Goal: Transaction & Acquisition: Purchase product/service

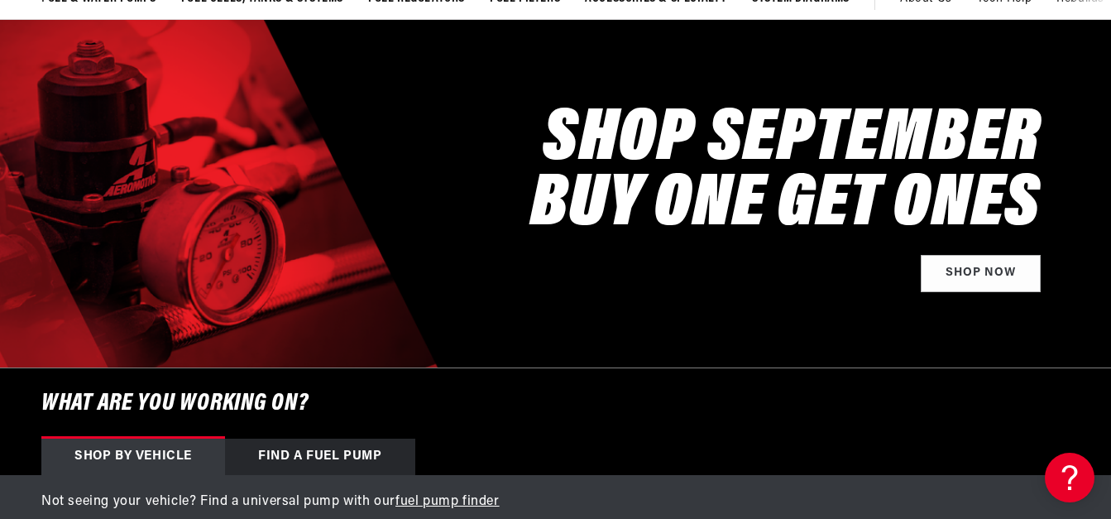
scroll to position [165, 0]
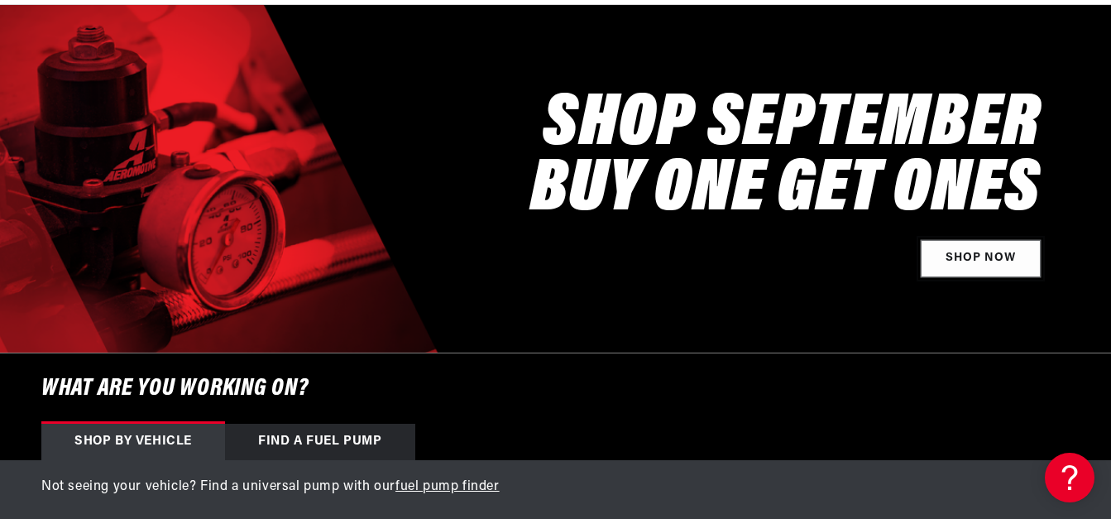
click at [985, 258] on link "Shop Now" at bounding box center [981, 258] width 120 height 37
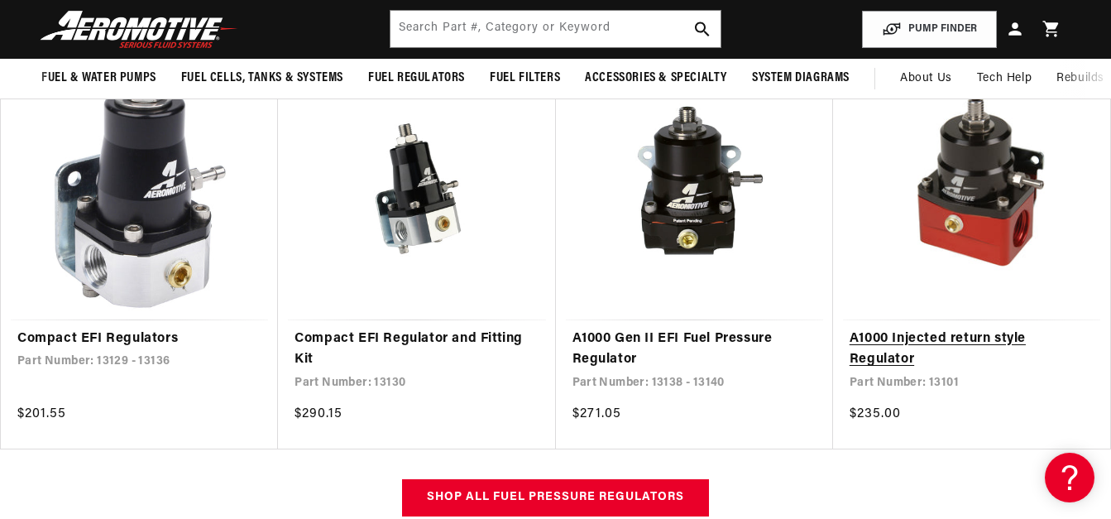
scroll to position [0, 1925]
click at [960, 328] on link "A1000 Injected return style Regulator" at bounding box center [972, 349] width 244 height 42
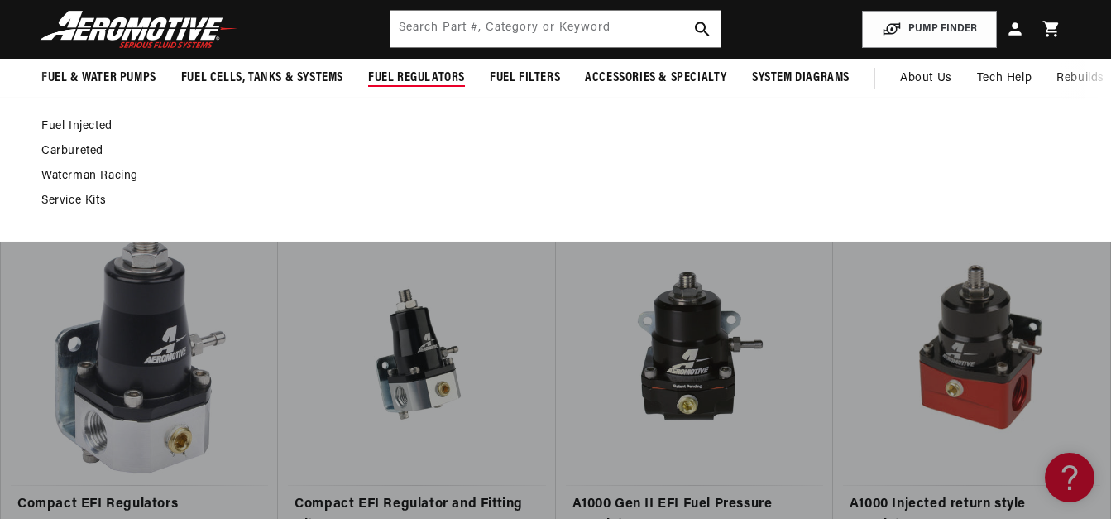
scroll to position [0, 0]
click at [433, 81] on span "Fuel Regulators" at bounding box center [416, 78] width 97 height 17
click at [74, 121] on link "Fuel Injected" at bounding box center [547, 126] width 1012 height 15
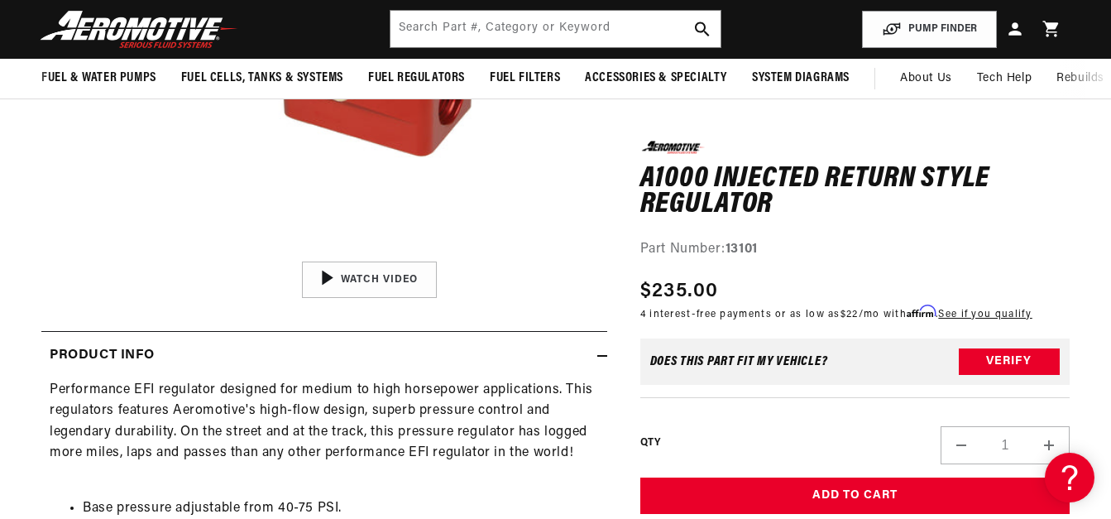
scroll to position [331, 0]
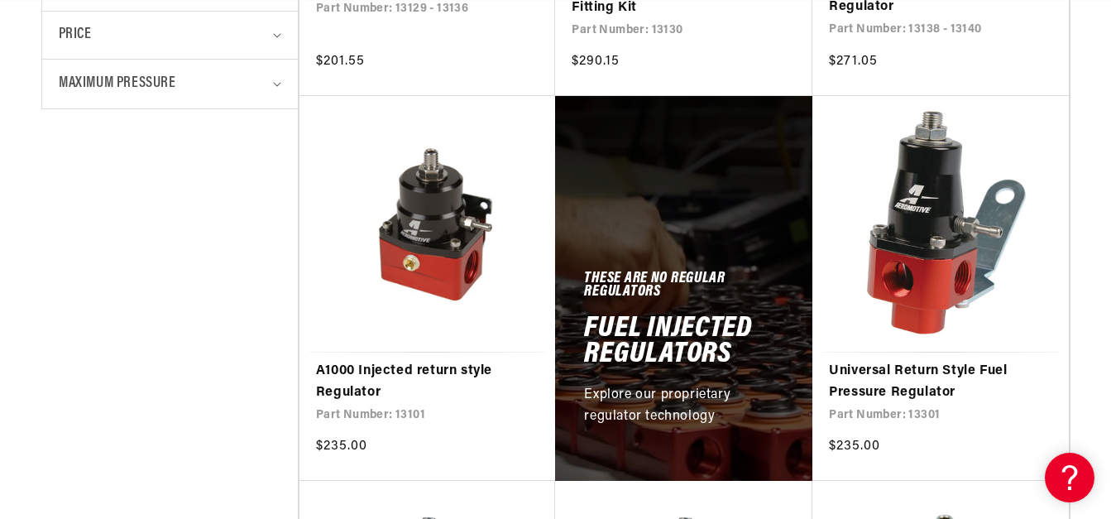
scroll to position [0, 962]
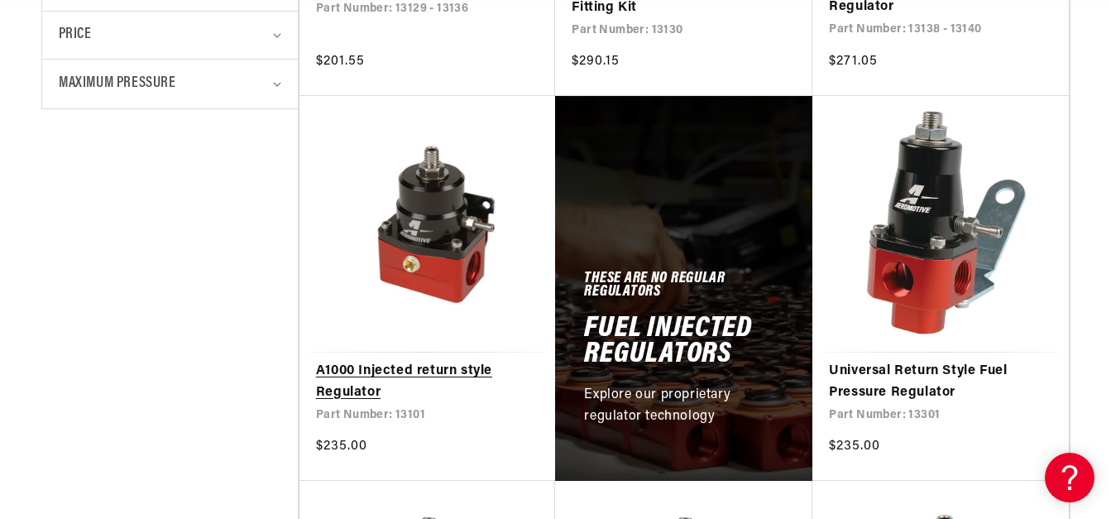
click at [434, 361] on link "A1000 Injected return style Regulator" at bounding box center [427, 382] width 223 height 42
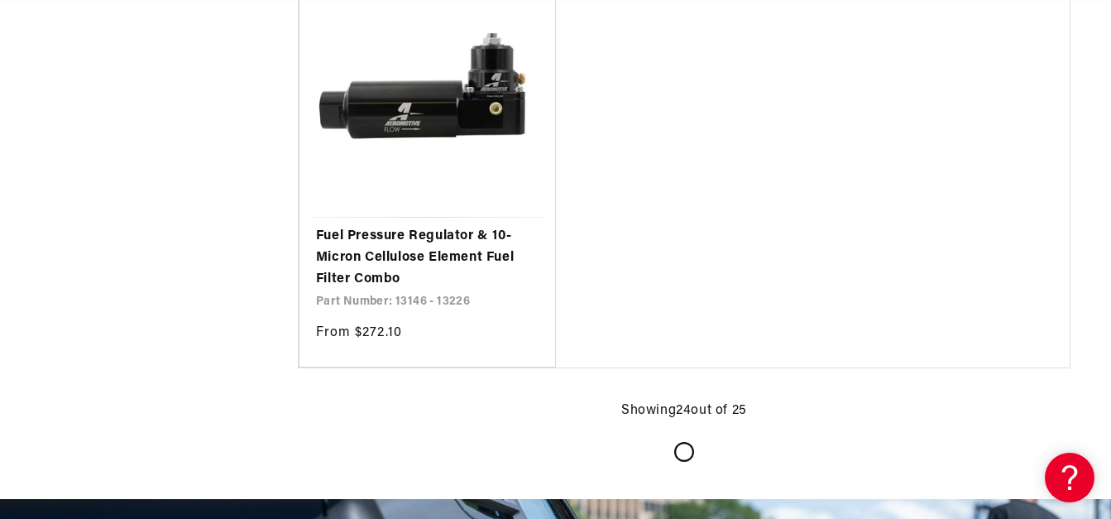
scroll to position [3641, 0]
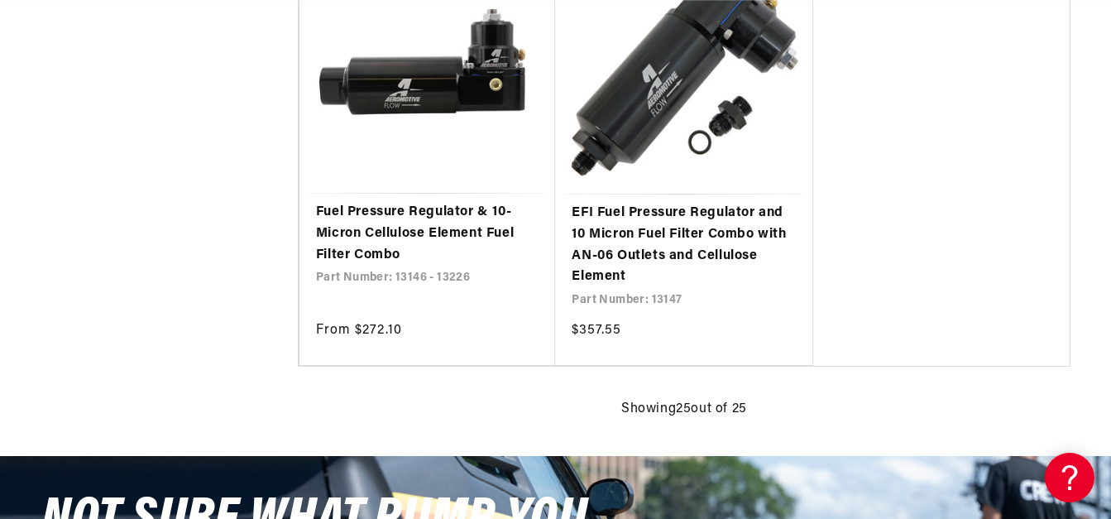
scroll to position [0, 1949]
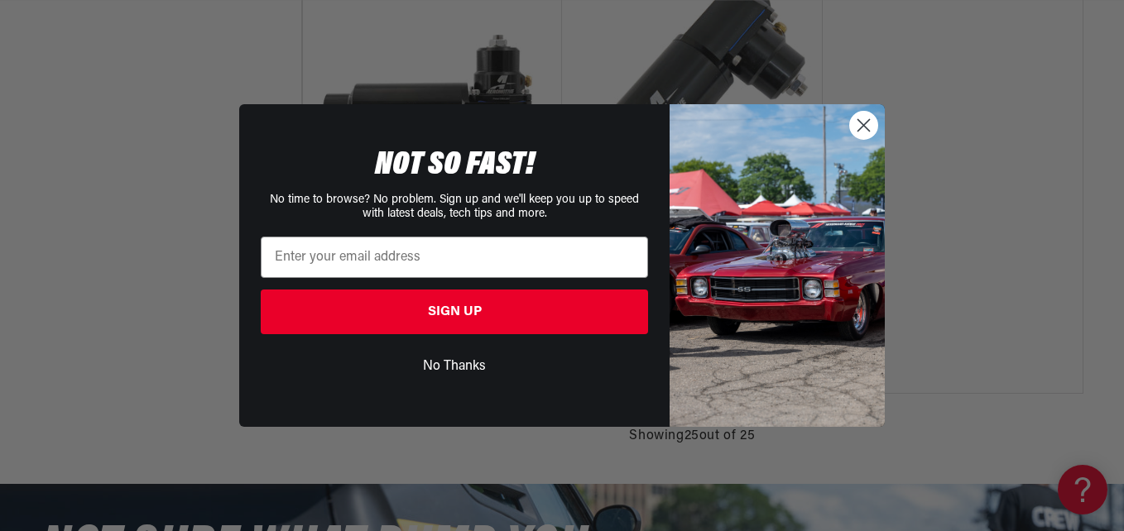
click at [869, 130] on icon "Close dialog" at bounding box center [864, 125] width 12 height 12
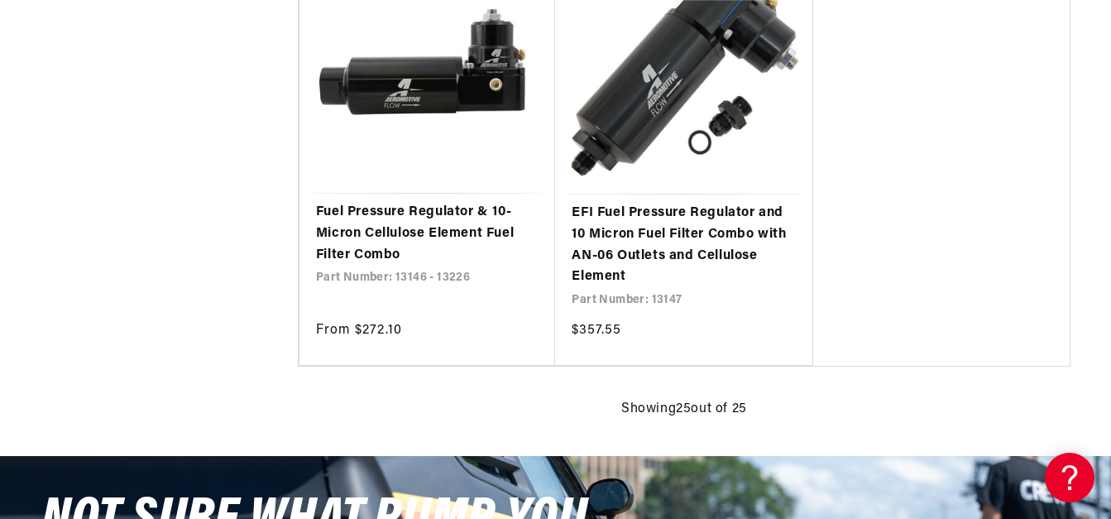
scroll to position [0, 2887]
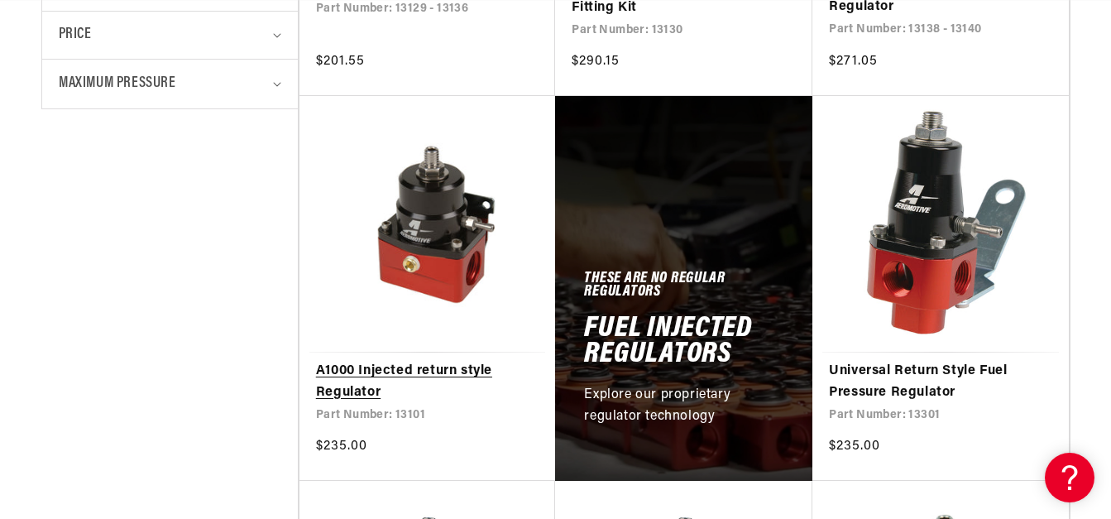
click at [426, 361] on link "A1000 Injected return style Regulator" at bounding box center [427, 382] width 223 height 42
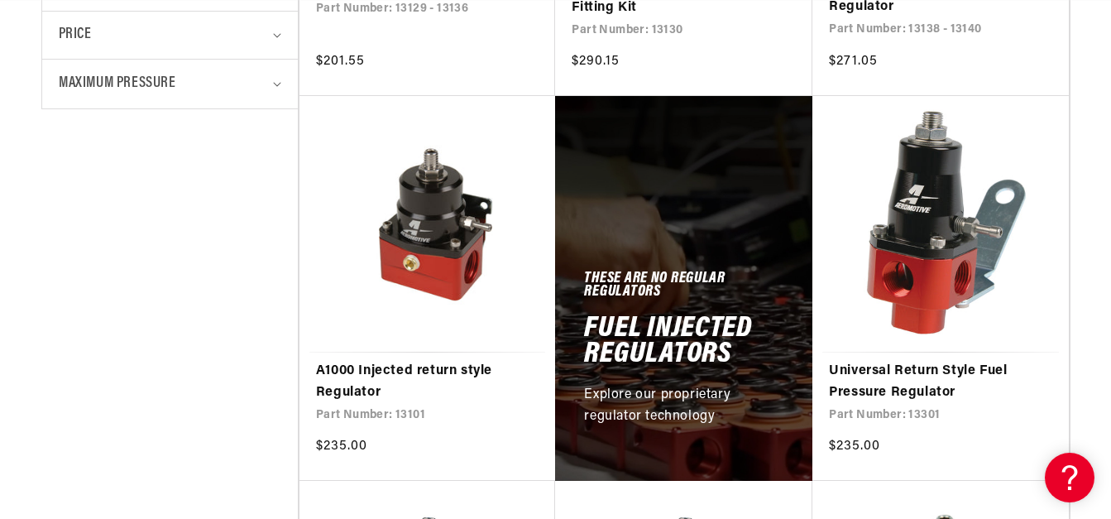
scroll to position [0, 0]
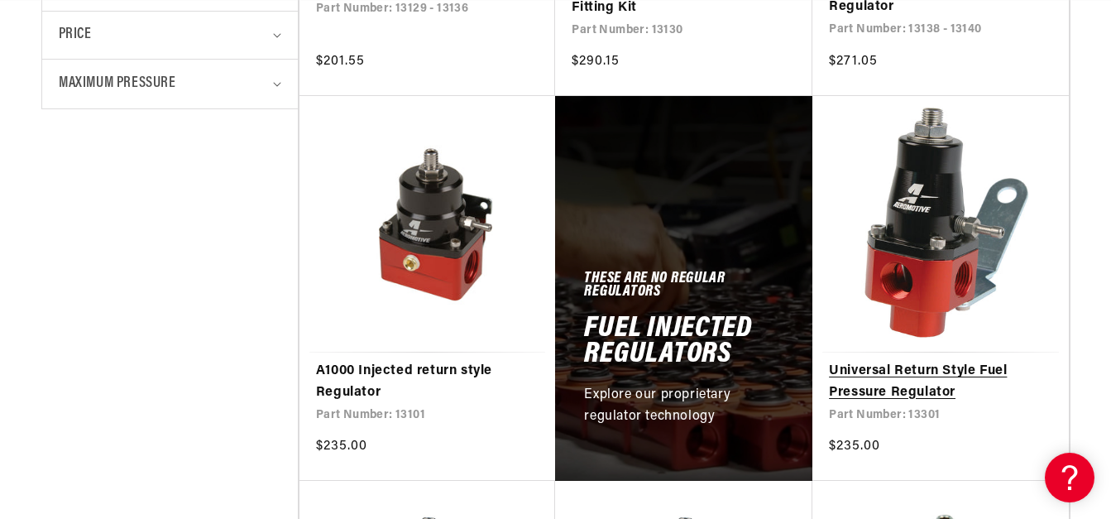
click at [977, 361] on link "Universal Return Style Fuel Pressure Regulator" at bounding box center [940, 382] width 223 height 42
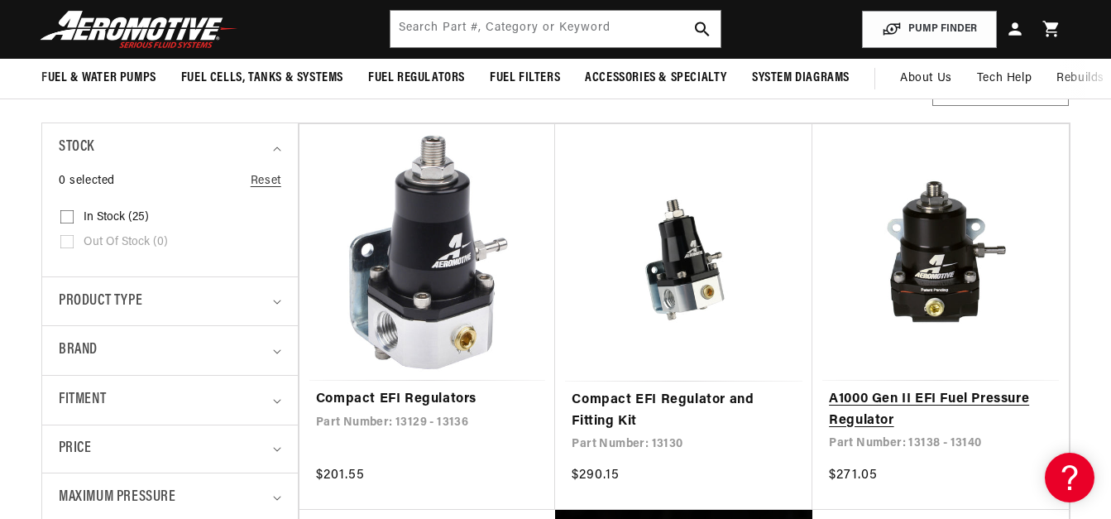
scroll to position [0, 1925]
click at [933, 389] on link "A1000 Gen II EFI Fuel Pressure Regulator" at bounding box center [940, 410] width 223 height 42
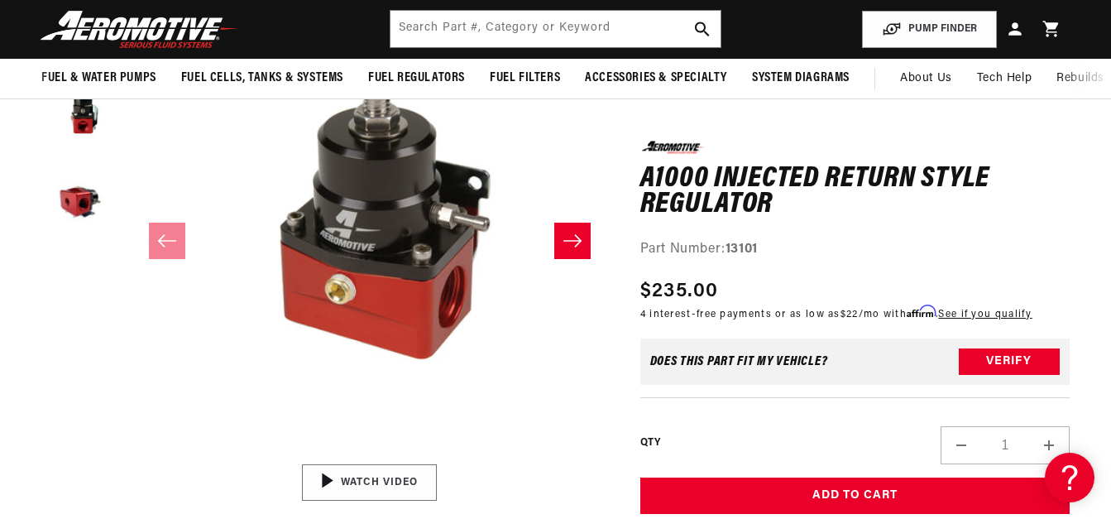
scroll to position [248, 0]
click at [75, 206] on button "Load image 3 in gallery view" at bounding box center [82, 205] width 83 height 83
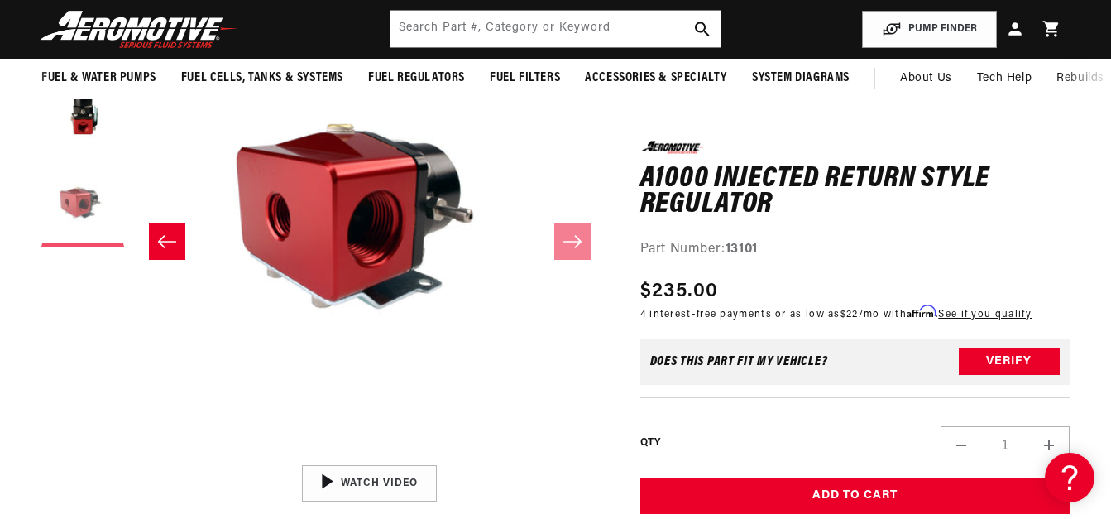
scroll to position [0, 1925]
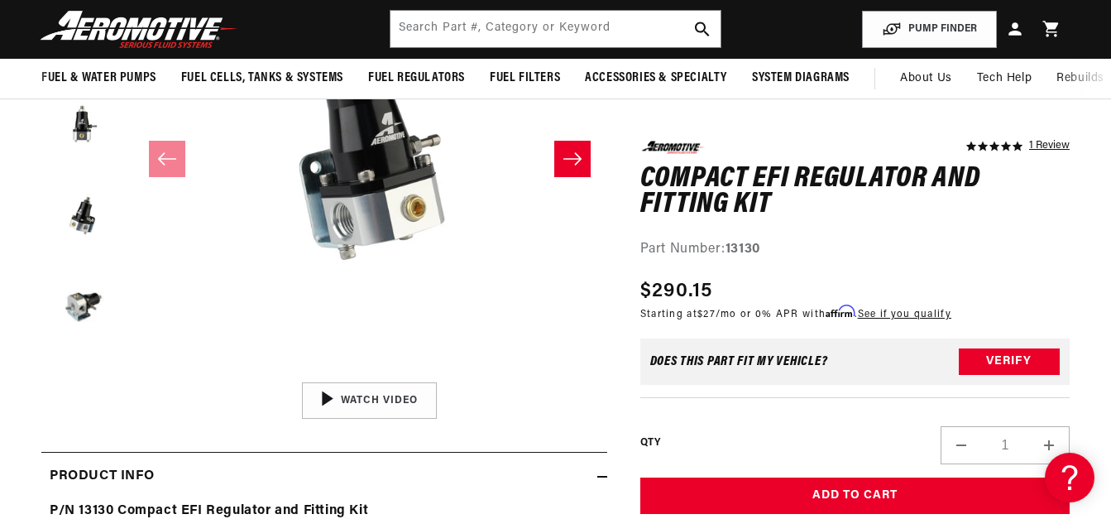
scroll to position [248, 0]
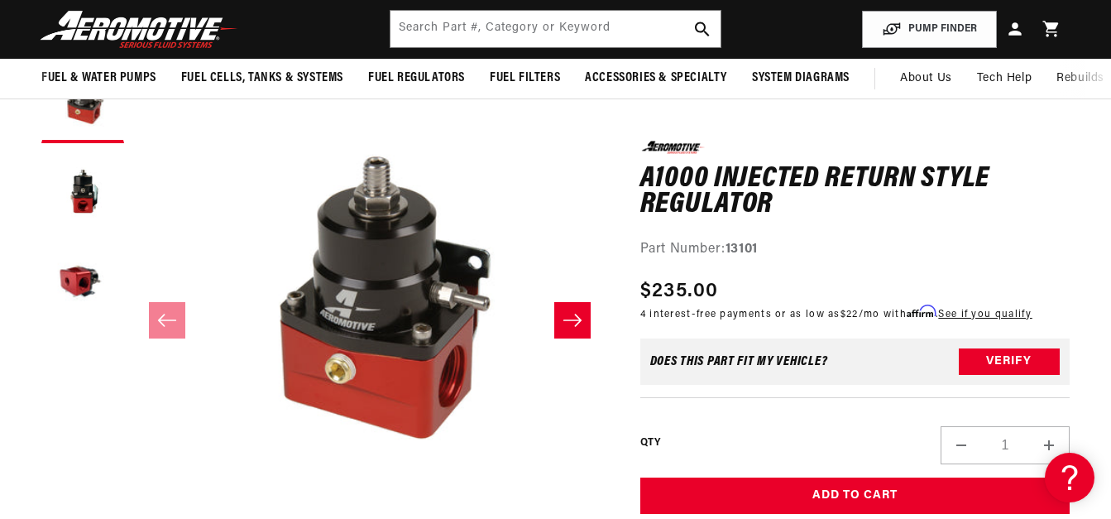
scroll to position [165, 0]
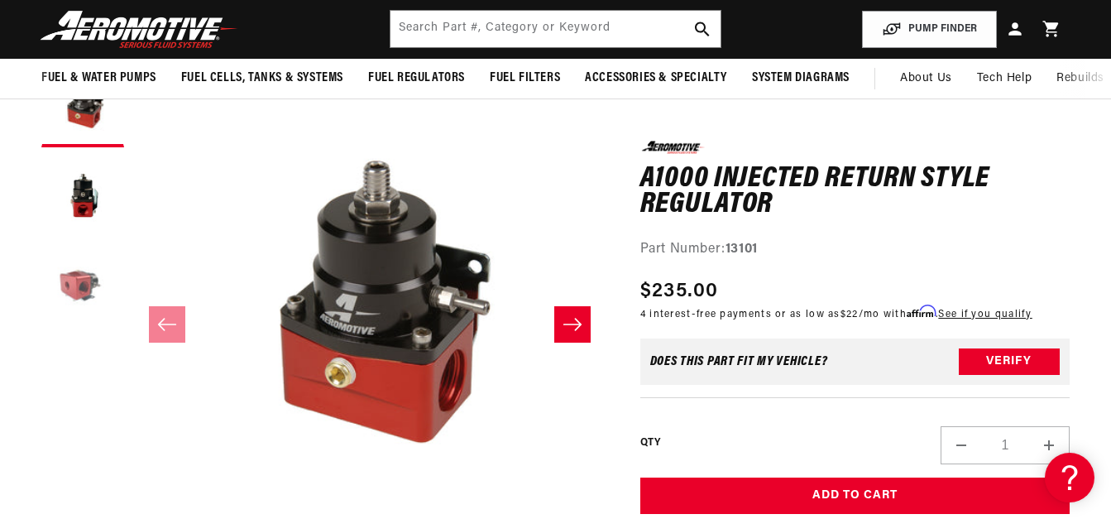
click at [79, 285] on button "Load image 3 in gallery view" at bounding box center [82, 288] width 83 height 83
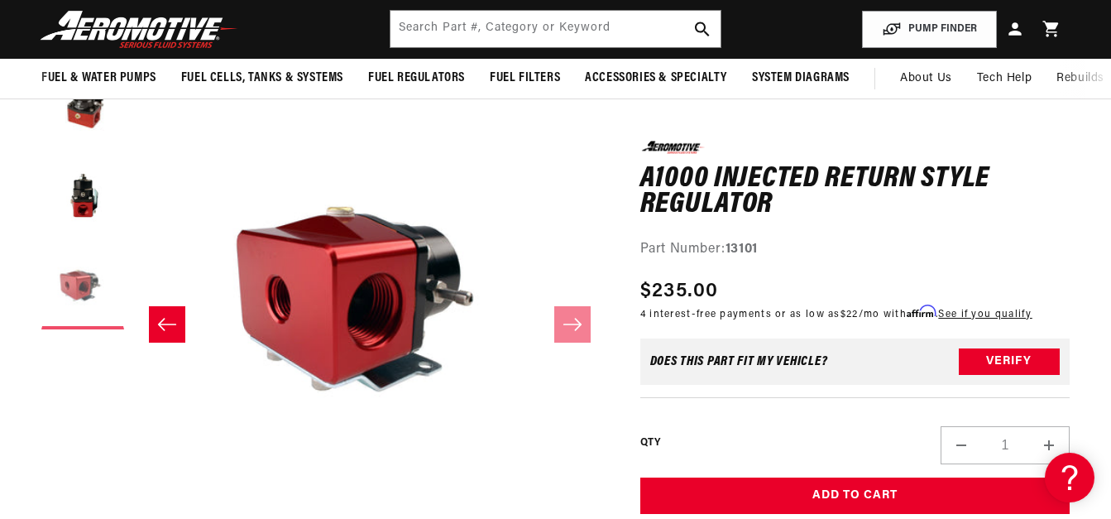
scroll to position [0, 1925]
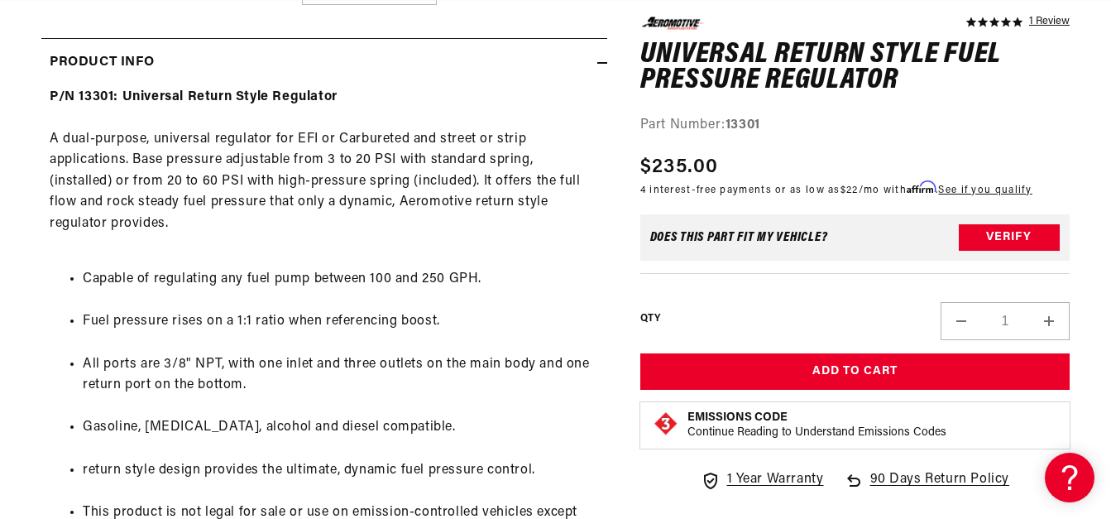
scroll to position [0, 962]
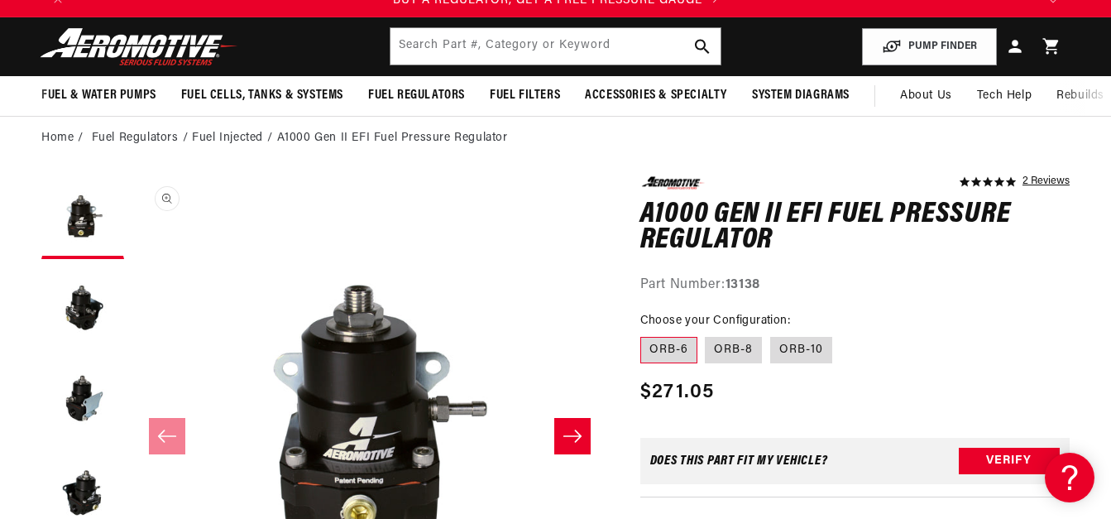
scroll to position [83, 0]
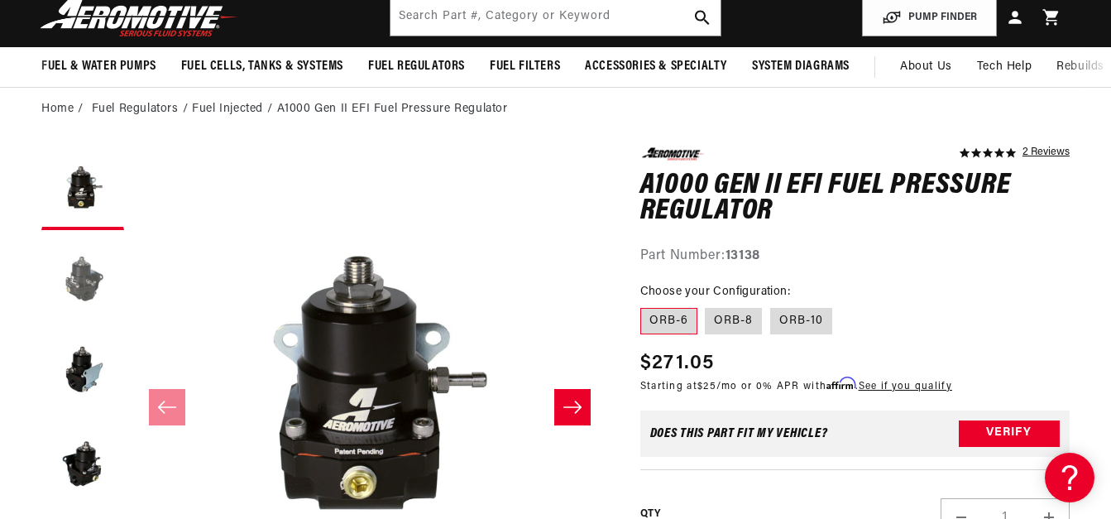
click at [89, 279] on button "Load image 2 in gallery view" at bounding box center [82, 279] width 83 height 83
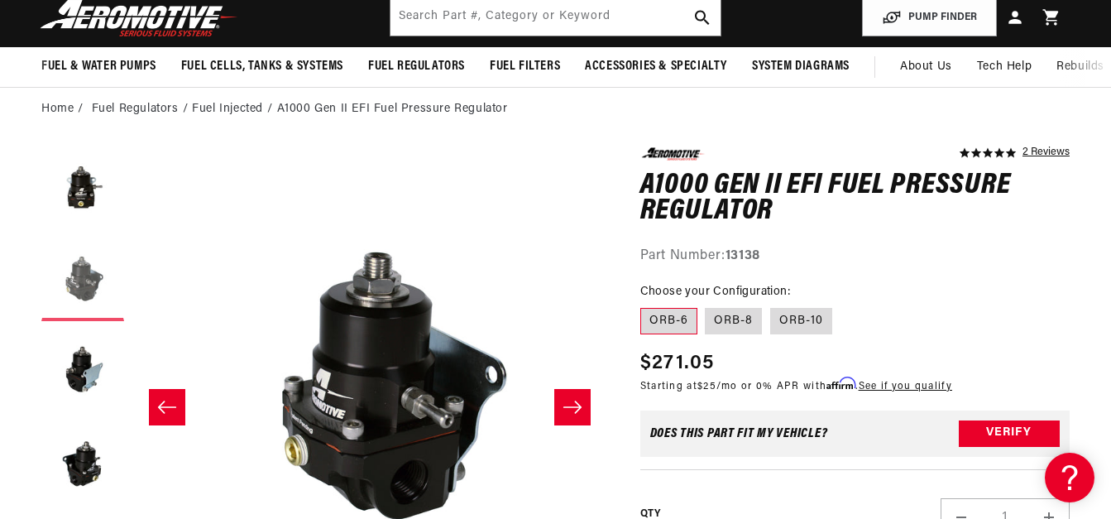
scroll to position [1, 475]
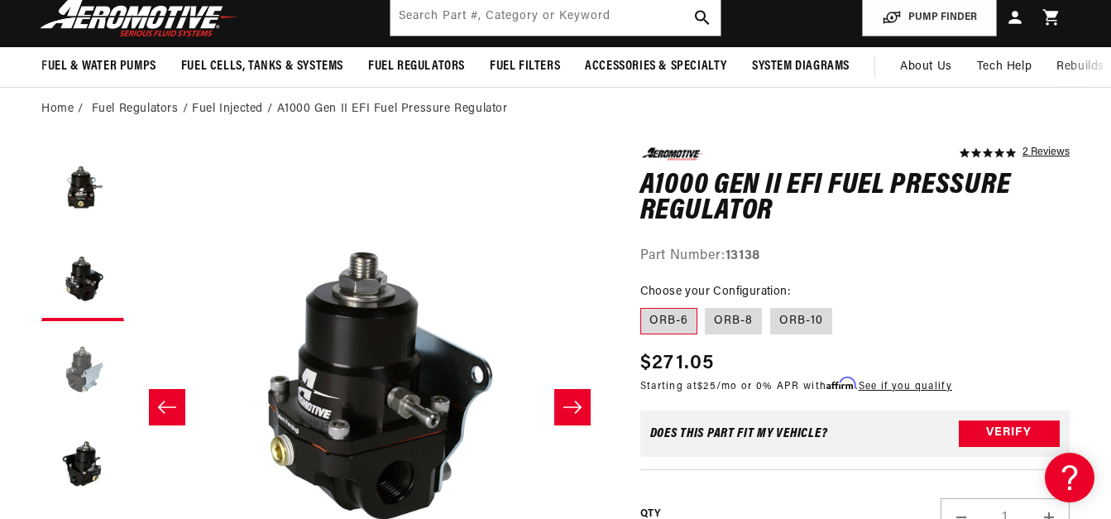
click at [94, 388] on button "Load image 3 in gallery view" at bounding box center [82, 370] width 83 height 83
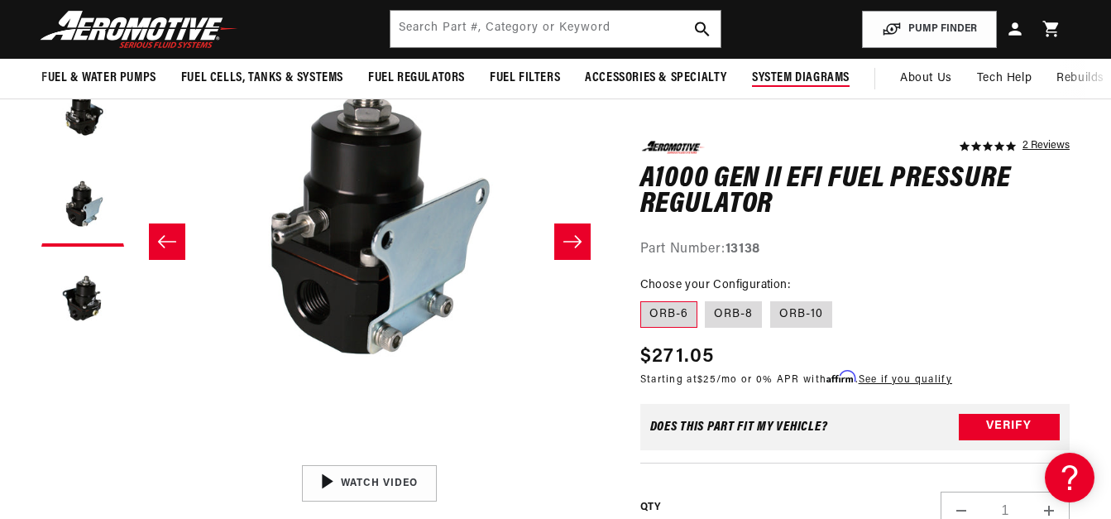
scroll to position [0, 962]
click at [571, 25] on input "text" at bounding box center [556, 29] width 330 height 36
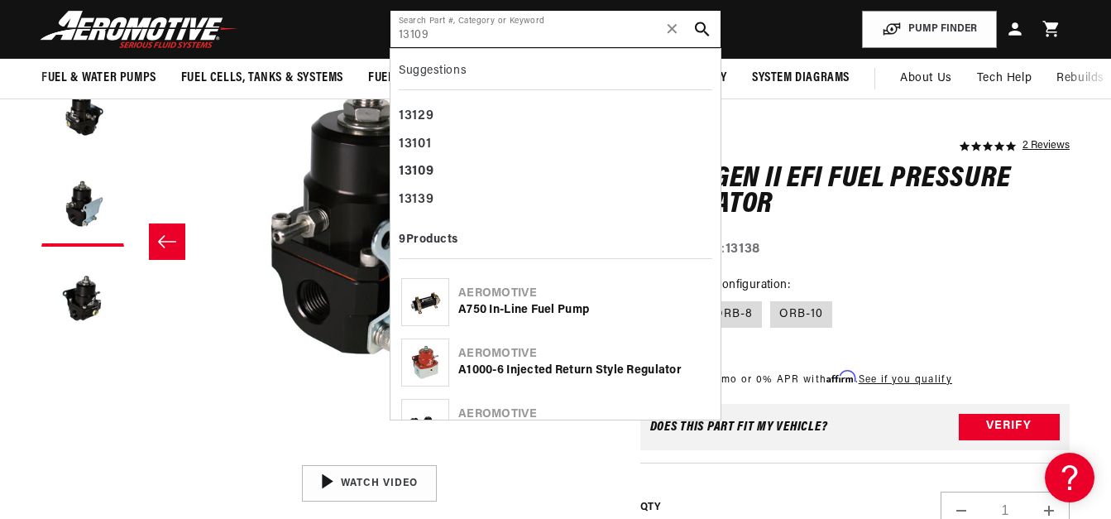
scroll to position [0, 2887]
type input "13109"
click at [429, 170] on b "13109" at bounding box center [416, 171] width 35 height 13
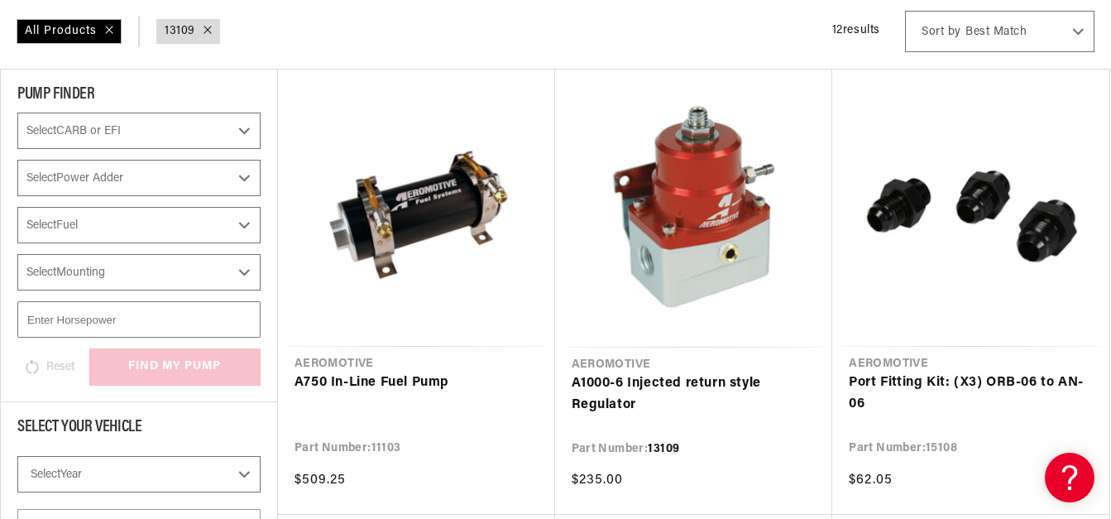
scroll to position [248, 0]
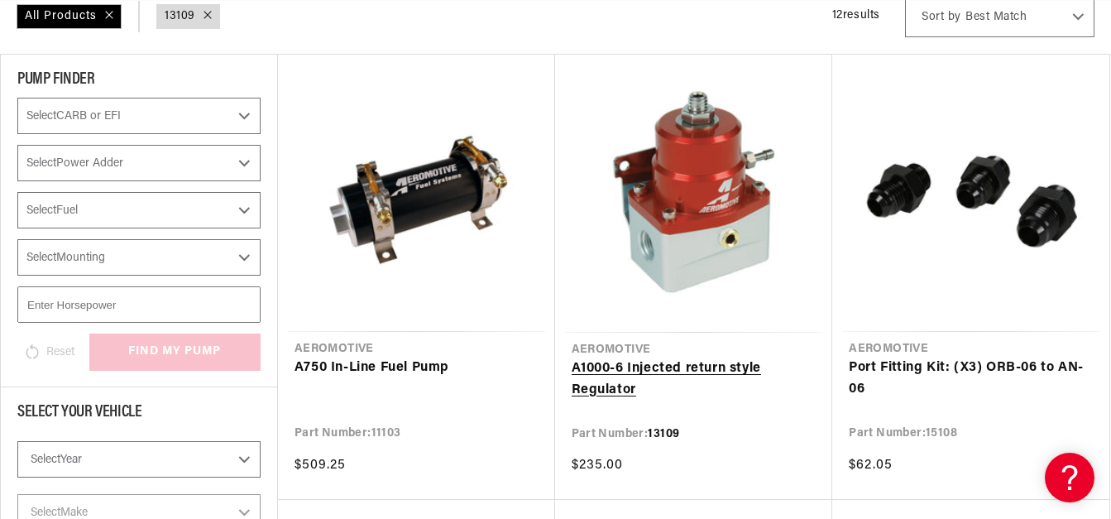
click at [724, 358] on link "A1000-6 Injected return style Regulator" at bounding box center [694, 379] width 245 height 42
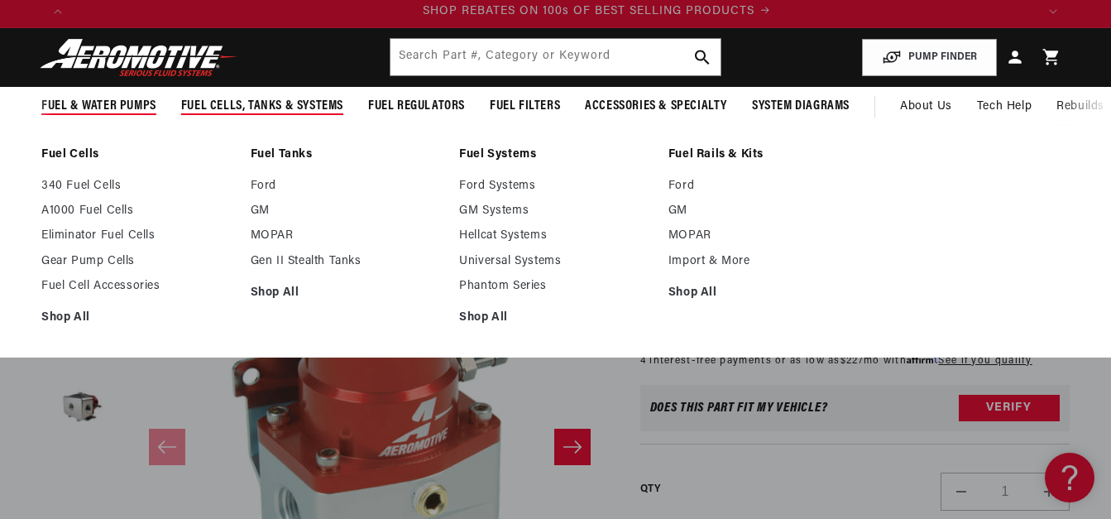
scroll to position [0, 1925]
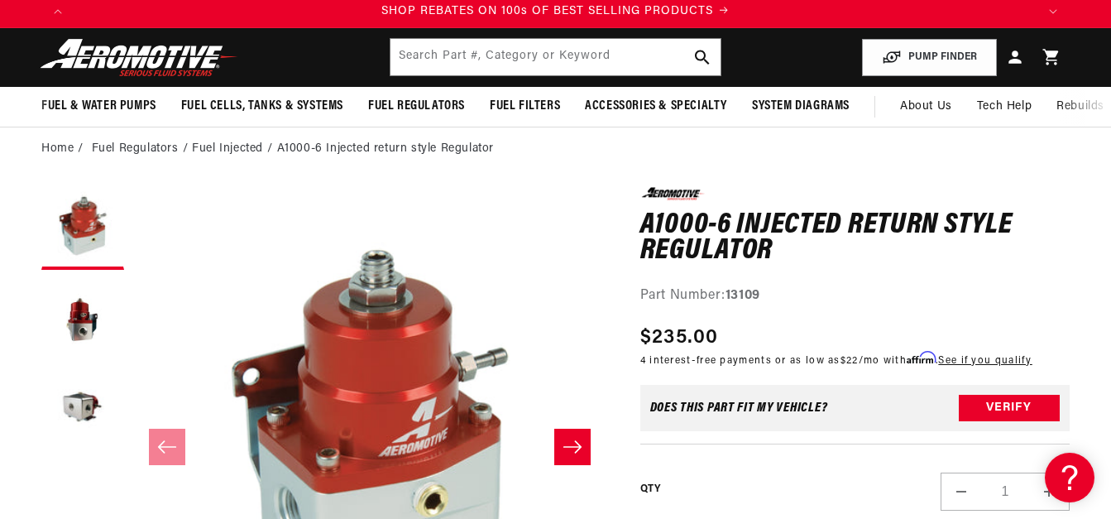
click at [96, 43] on img at bounding box center [139, 57] width 207 height 39
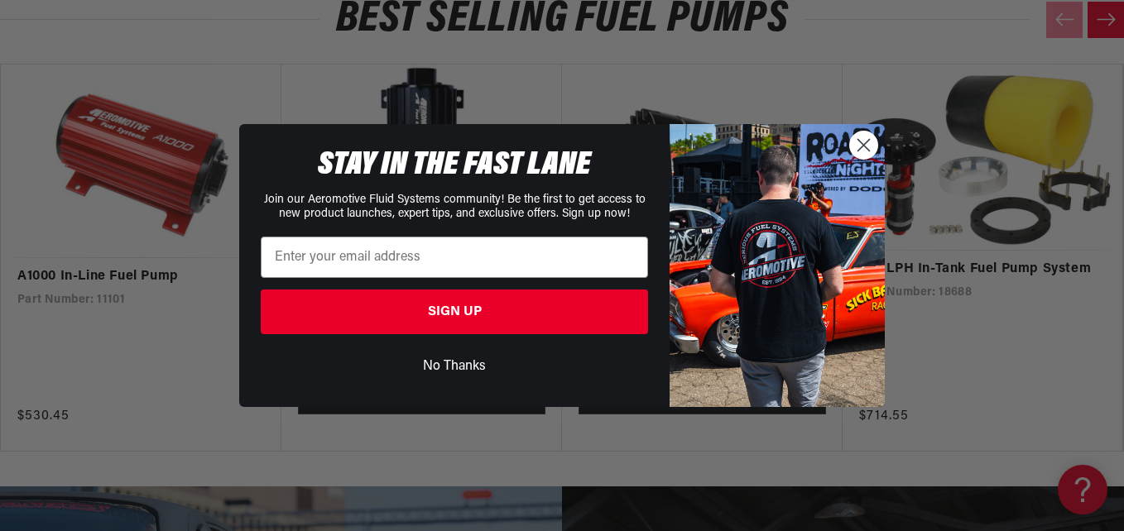
click at [17, 78] on div "Close dialog STAY IN THE FAST LANE Join our Aeromotive Fluid Systems community!…" at bounding box center [562, 265] width 1124 height 531
